Goal: Information Seeking & Learning: Find specific fact

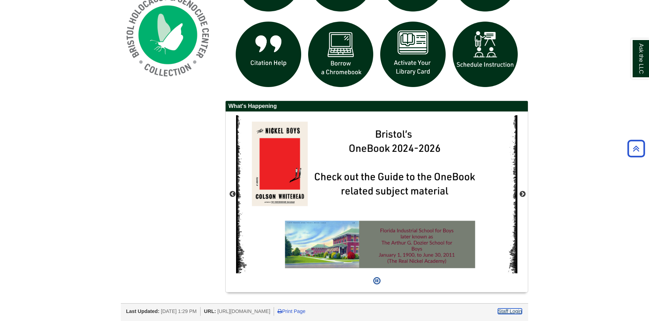
click at [513, 310] on link "Staff Login" at bounding box center [510, 312] width 24 height 6
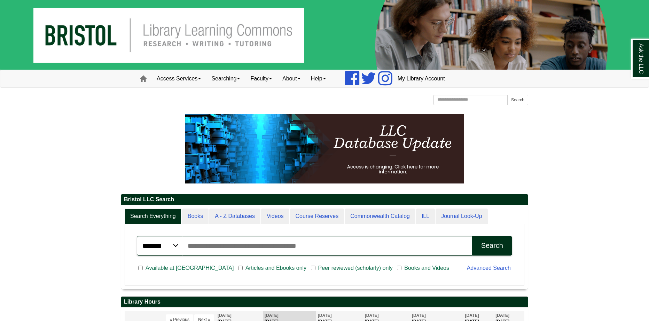
click at [209, 237] on input "Search articles, books, journals & more" at bounding box center [327, 246] width 290 height 20
type input "**********"
click at [472, 236] on button "Search" at bounding box center [492, 246] width 40 height 20
